Goal: Navigation & Orientation: Find specific page/section

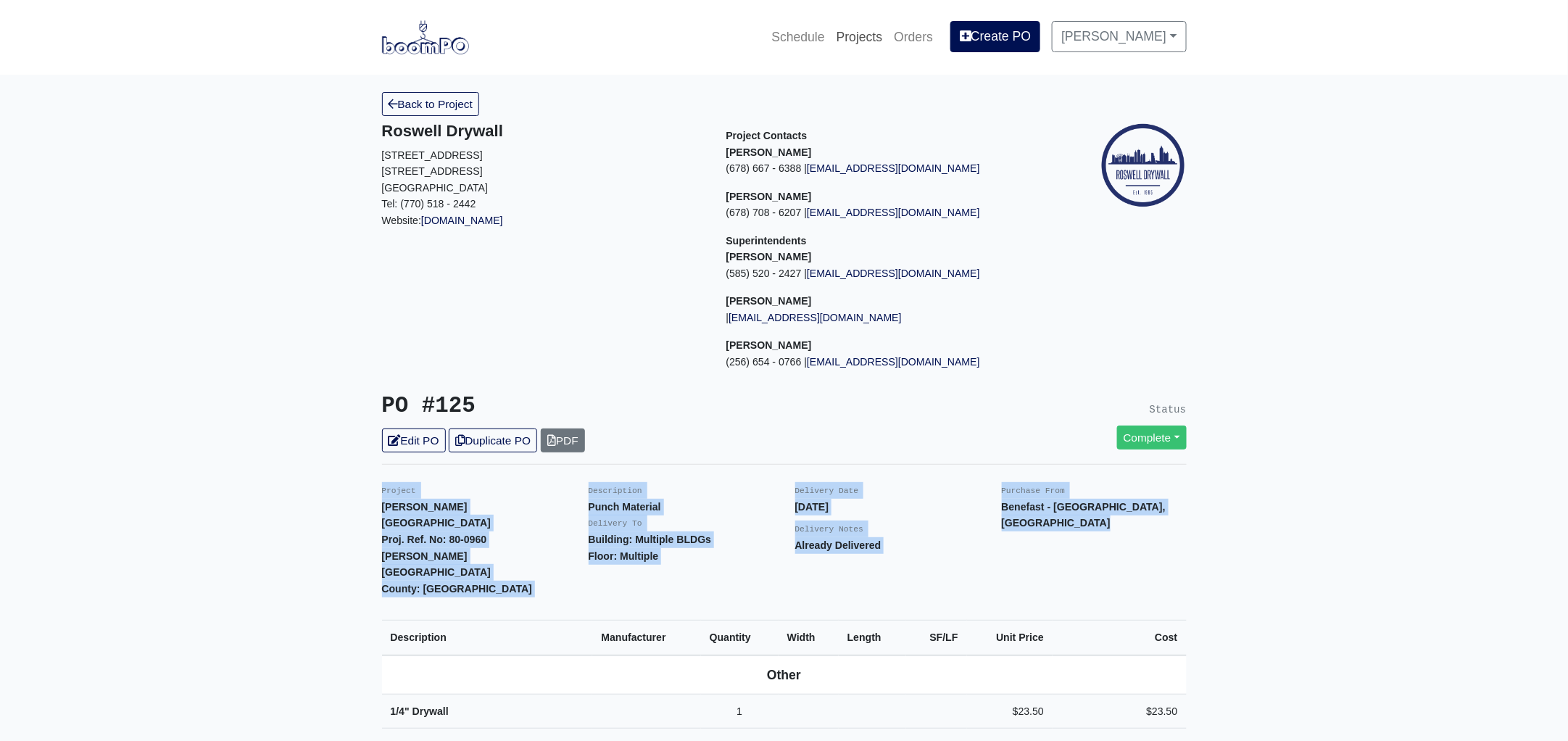
click at [861, 31] on link "Projects" at bounding box center [859, 37] width 58 height 32
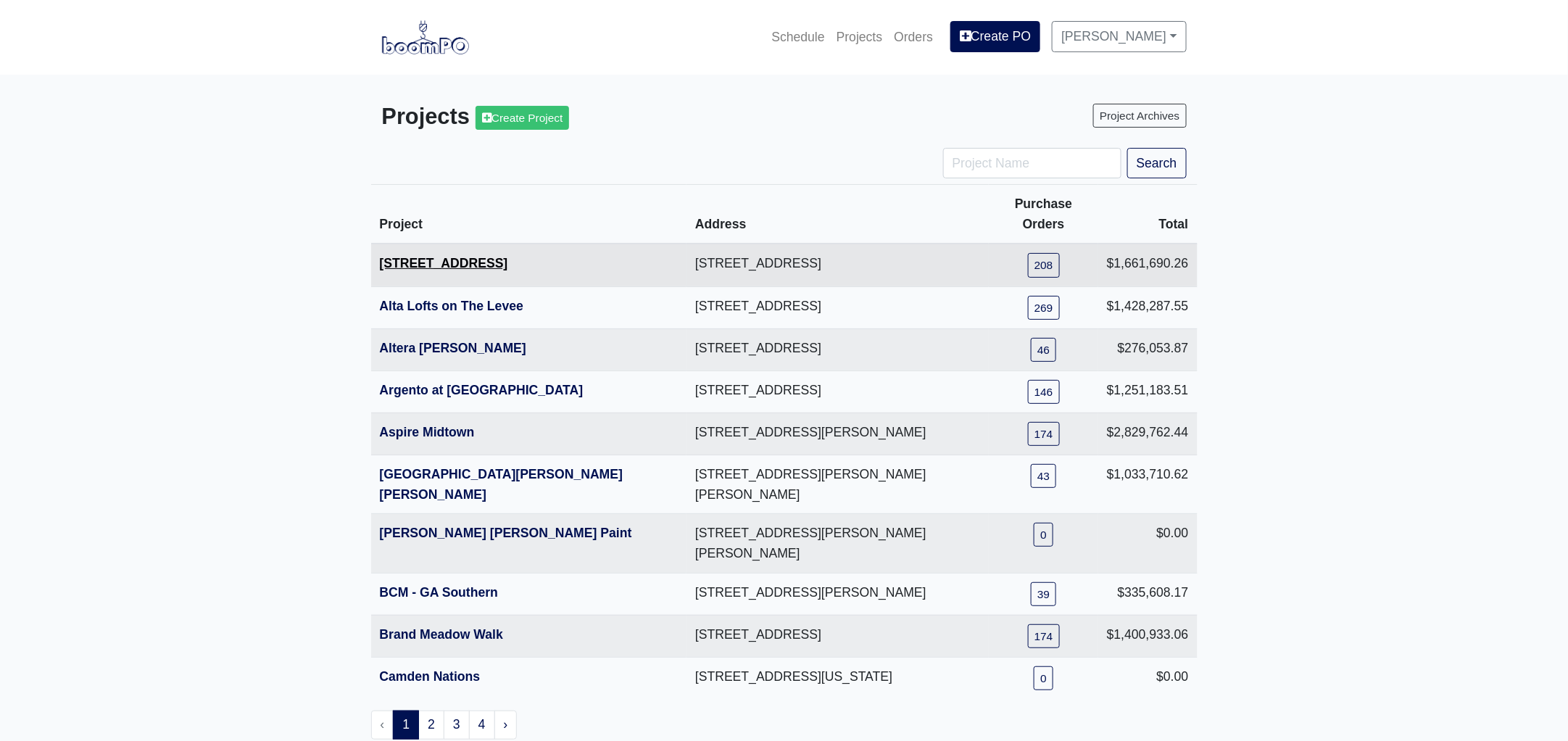
click at [446, 256] on link "1401 Gallatin Pike" at bounding box center [444, 263] width 129 height 14
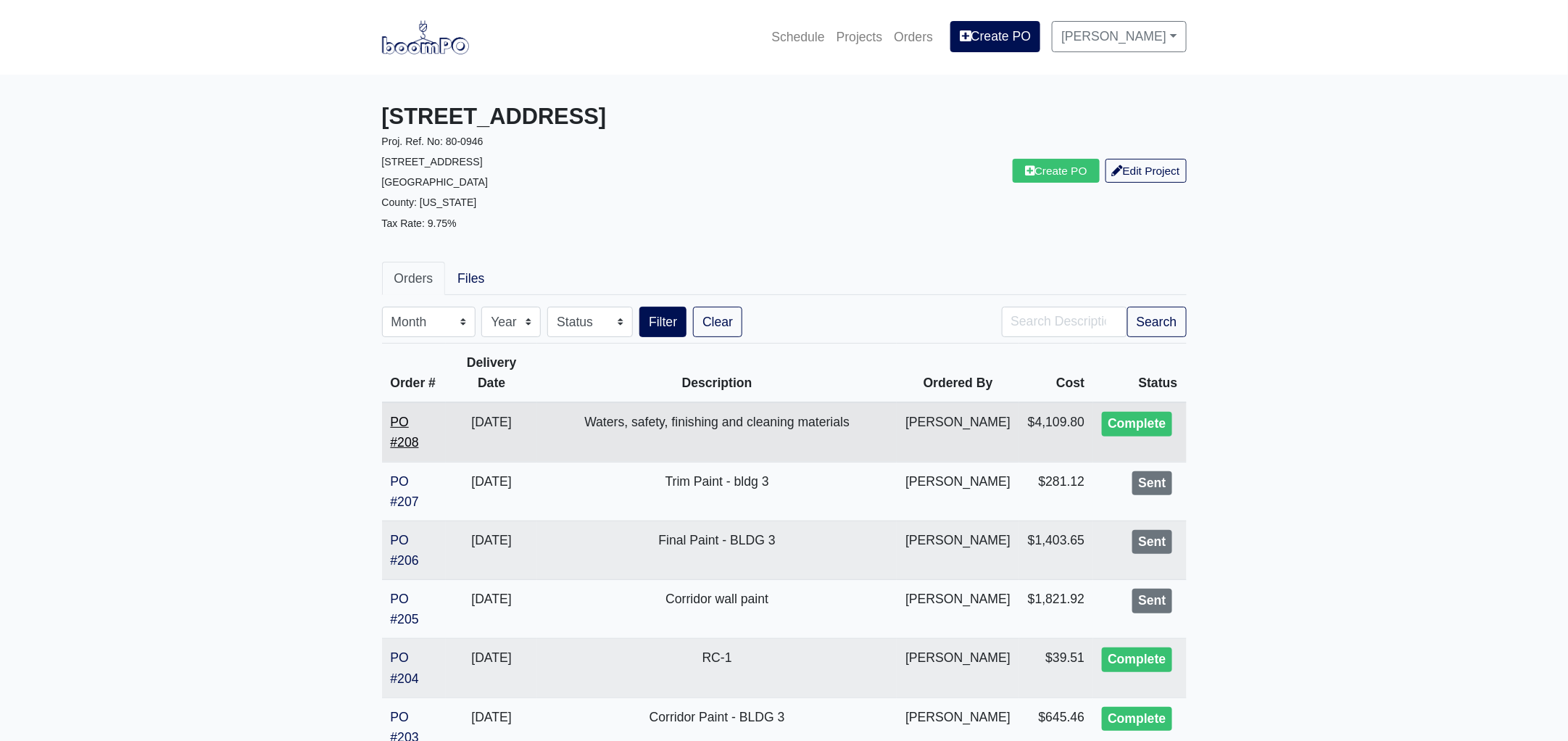
click at [398, 438] on link "PO #208" at bounding box center [405, 431] width 28 height 35
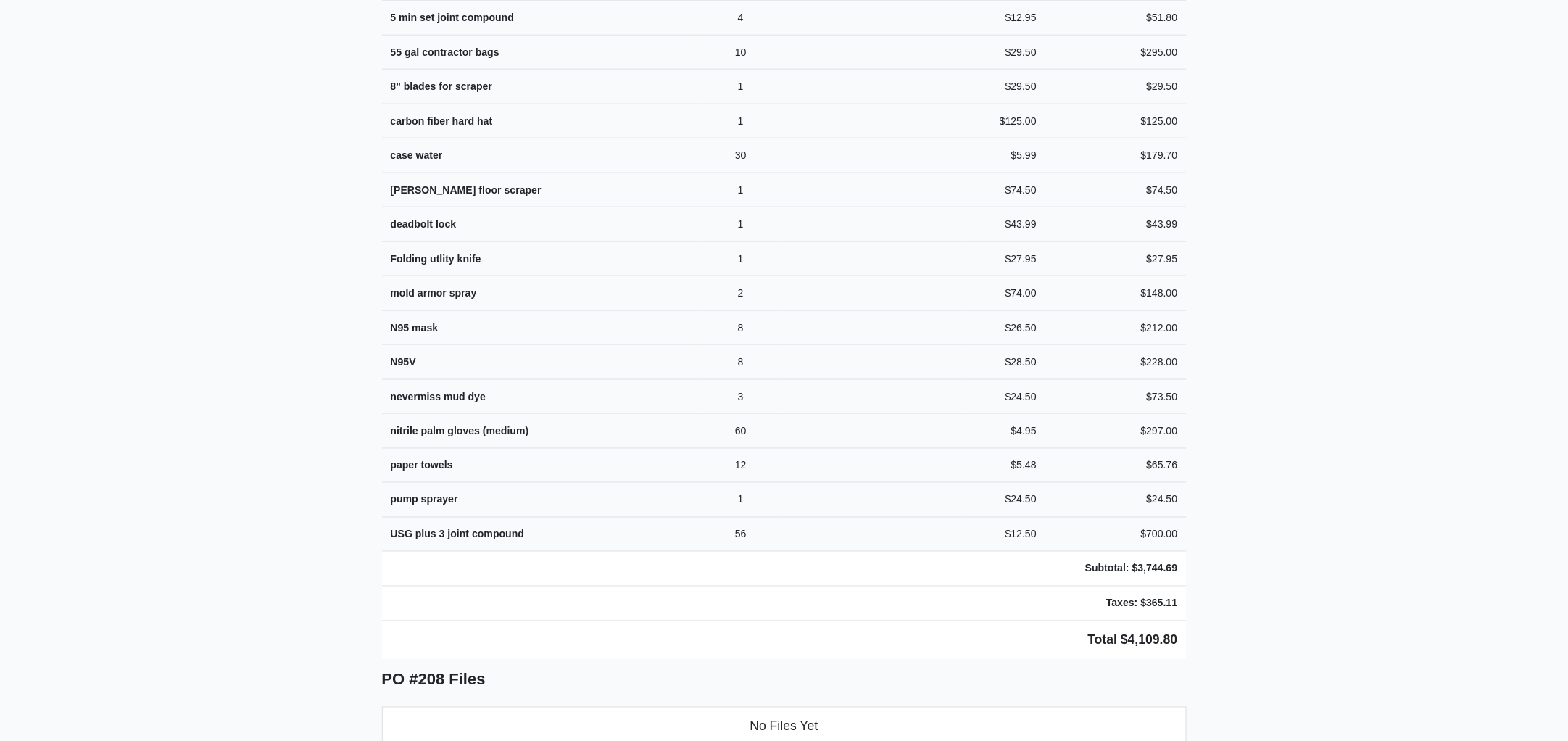
scroll to position [986, 0]
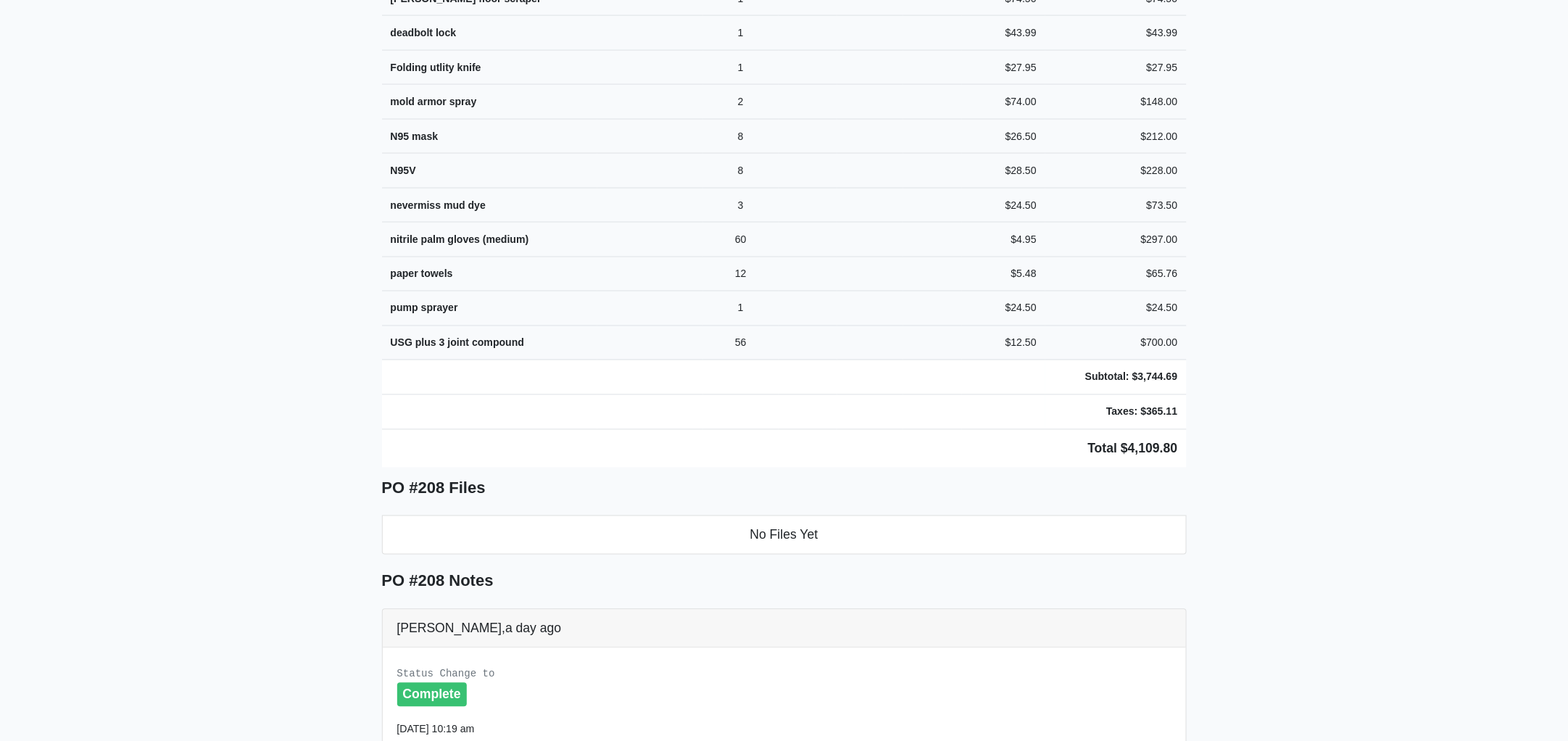
drag, startPoint x: 377, startPoint y: 219, endPoint x: 1341, endPoint y: 414, distance: 983.5
click at [1341, 414] on main "Back to Project Roswell Drywall 7000 Peachtree Dunwoody Rd NE Building 5, Suite…" at bounding box center [784, 136] width 1568 height 2094
copy div "Project 1401 Gallatin Pike Proj. Ref. No: 80-0946 1401 Gallatin Pike N Madison,…"
